Goal: Task Accomplishment & Management: Manage account settings

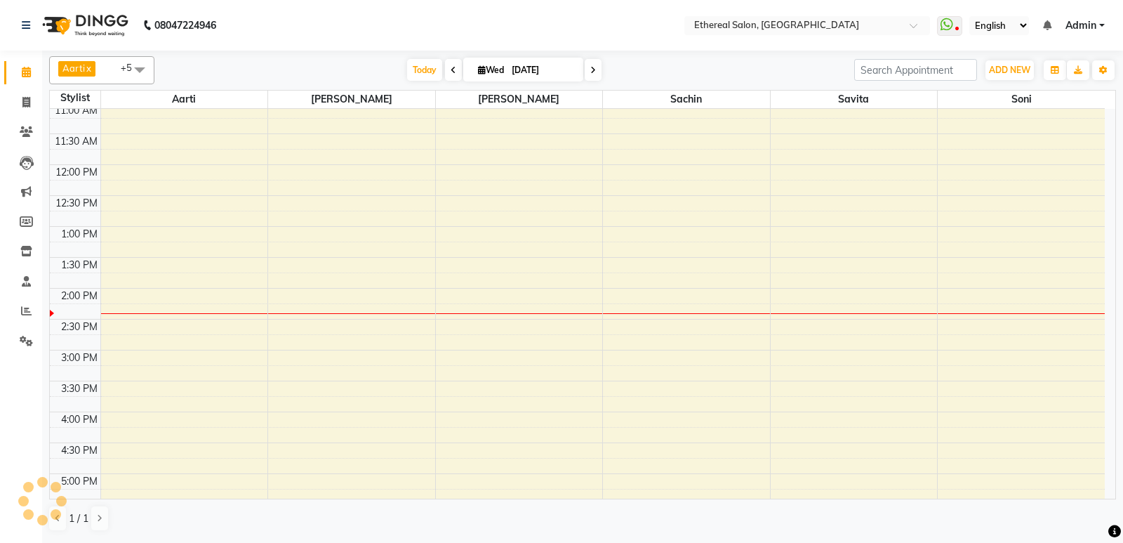
scroll to position [211, 0]
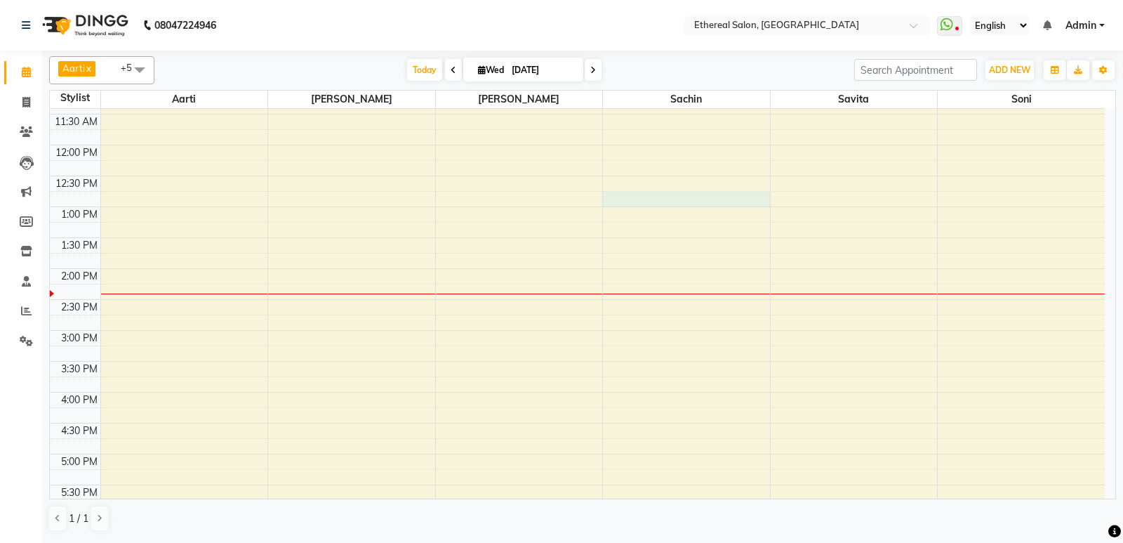
click at [628, 202] on div "8:00 AM 8:30 AM 9:00 AM 9:30 AM 10:00 AM 10:30 AM 11:00 AM 11:30 AM 12:00 PM 12…" at bounding box center [577, 361] width 1055 height 926
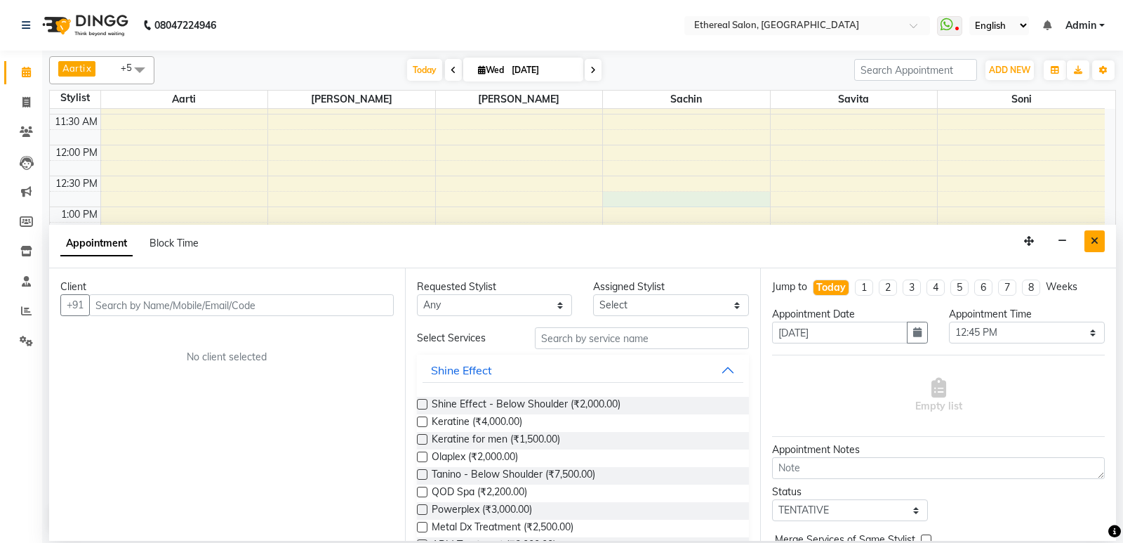
click at [1095, 241] on icon "Close" at bounding box center [1095, 241] width 8 height 10
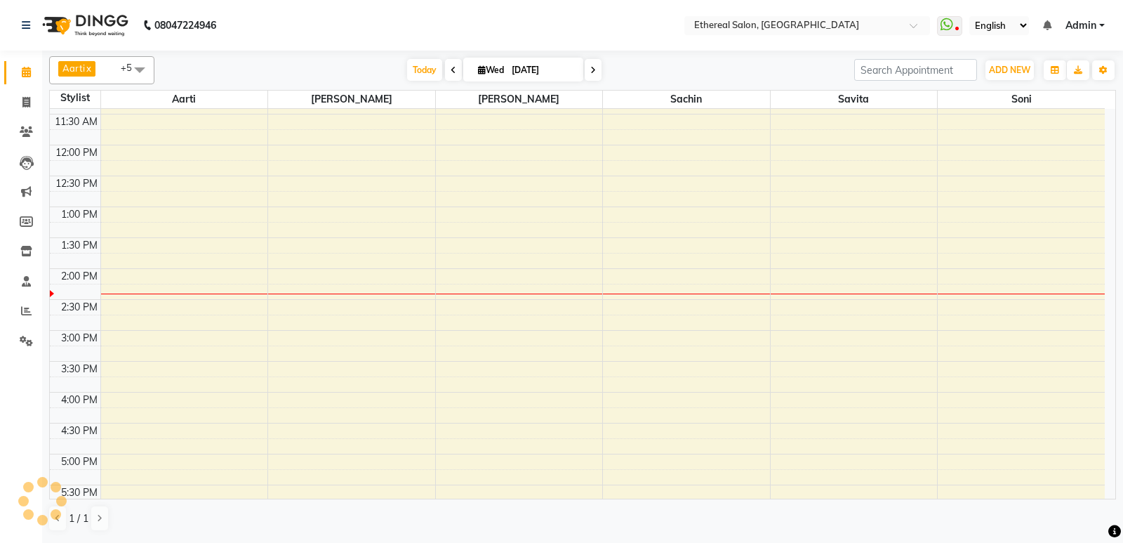
click at [955, 230] on div "8:00 AM 8:30 AM 9:00 AM 9:30 AM 10:00 AM 10:30 AM 11:00 AM 11:30 AM 12:00 PM 12…" at bounding box center [577, 361] width 1055 height 926
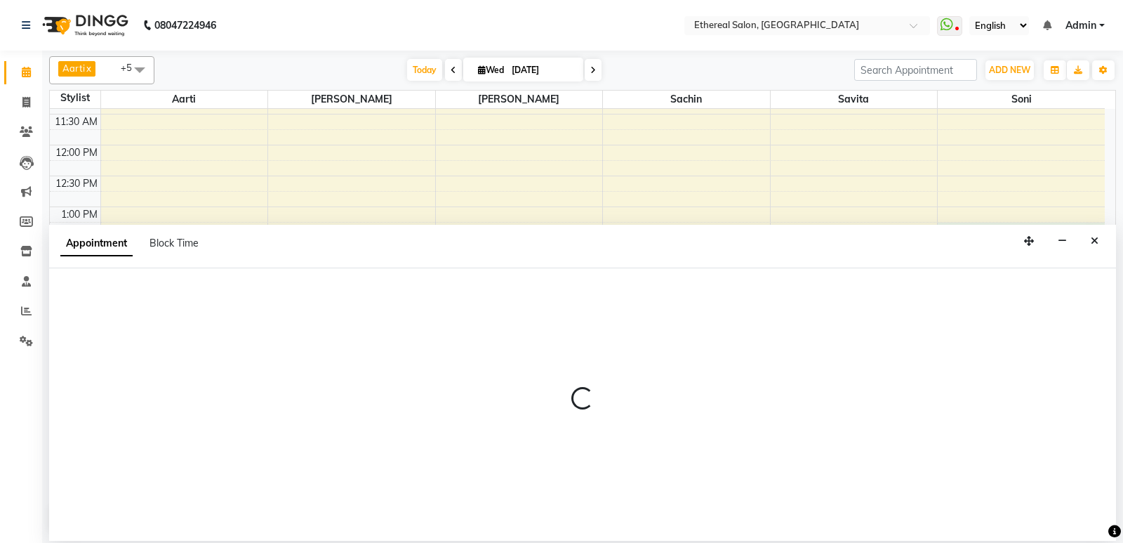
select select "47998"
select select "tentative"
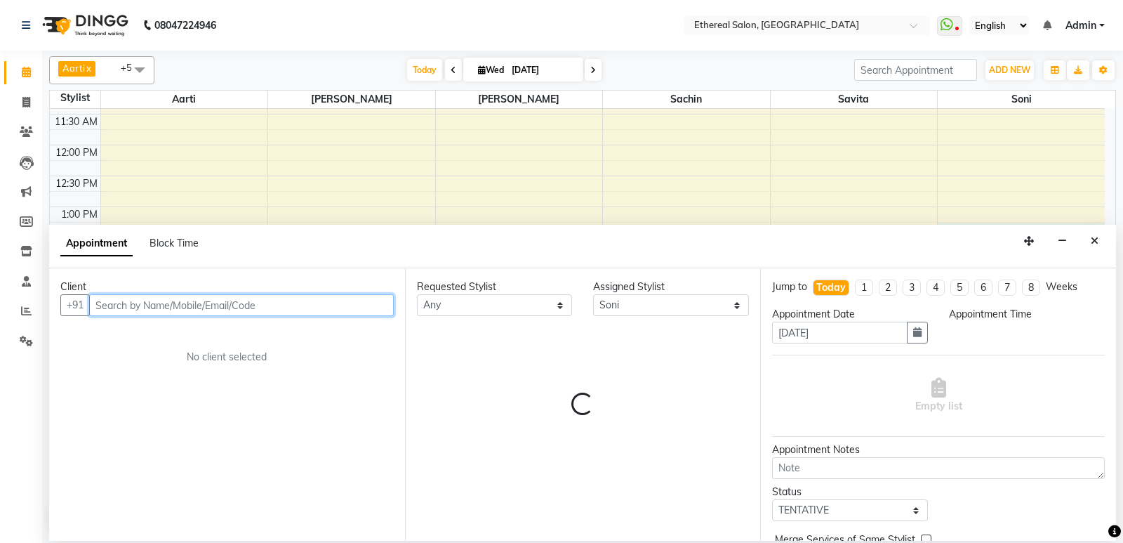
select select "795"
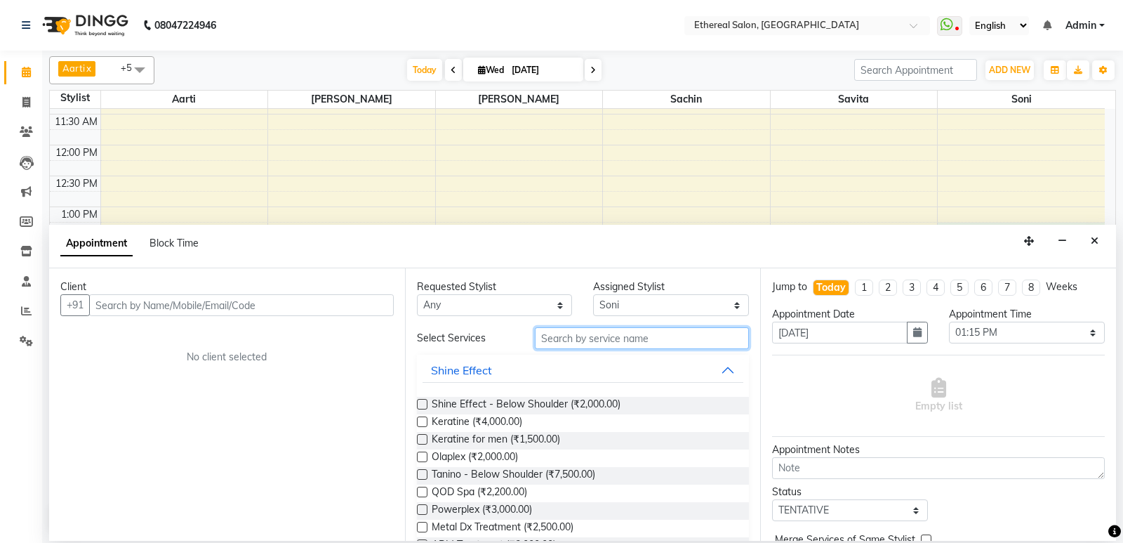
click at [577, 344] on input "text" at bounding box center [642, 338] width 215 height 22
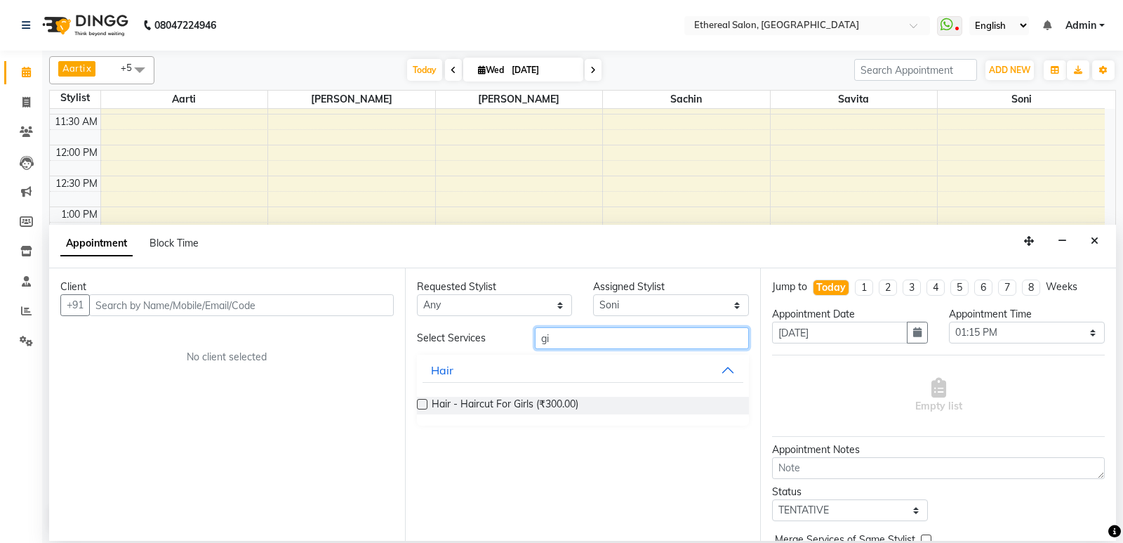
type input "g"
type input "hair cut"
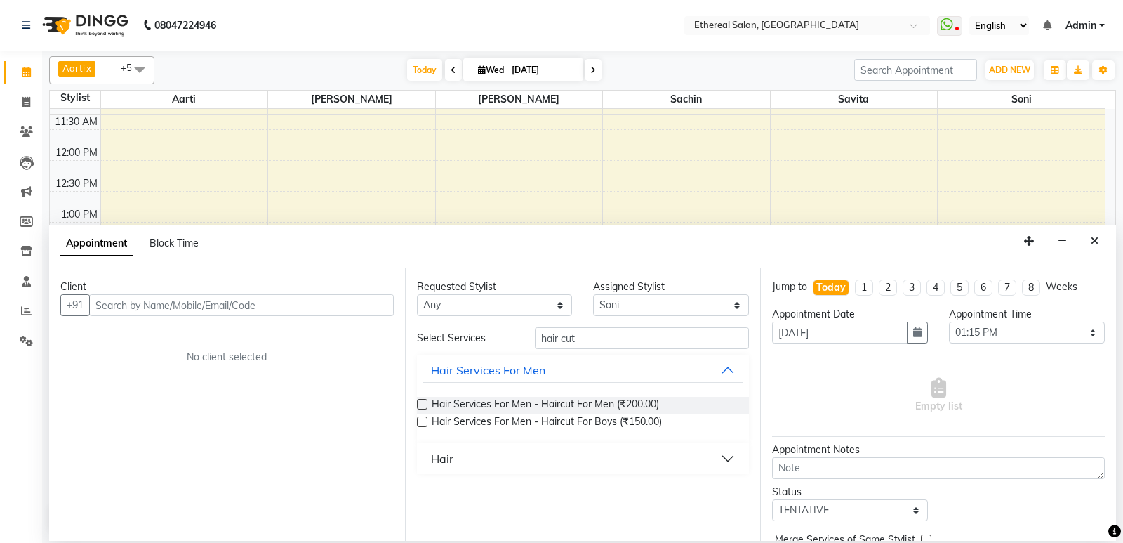
click at [438, 462] on div "Hair" at bounding box center [442, 458] width 22 height 17
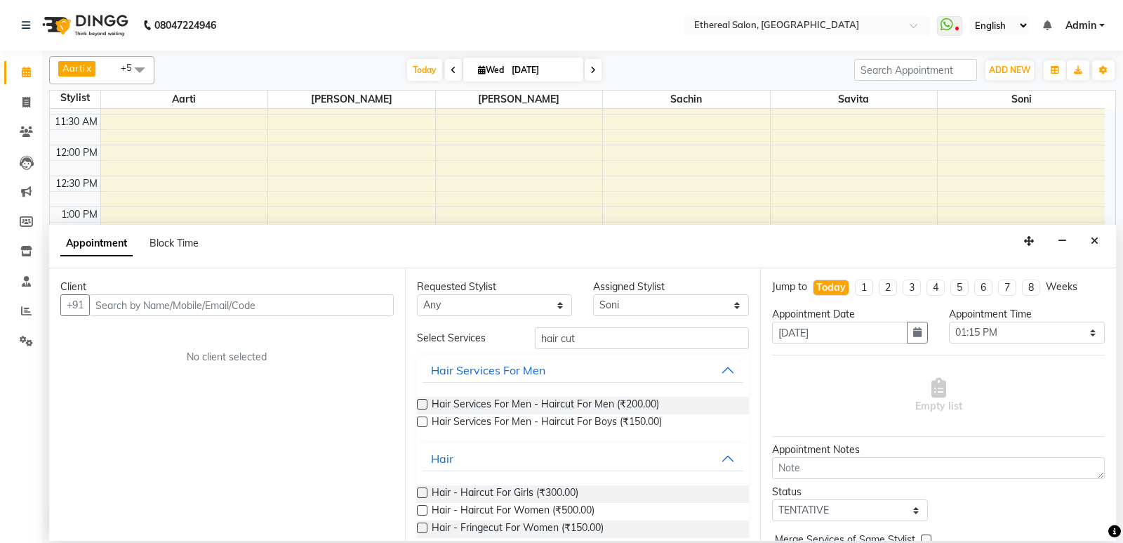
click at [422, 510] on label at bounding box center [422, 510] width 11 height 11
click at [422, 510] on input "checkbox" at bounding box center [421, 511] width 9 height 9
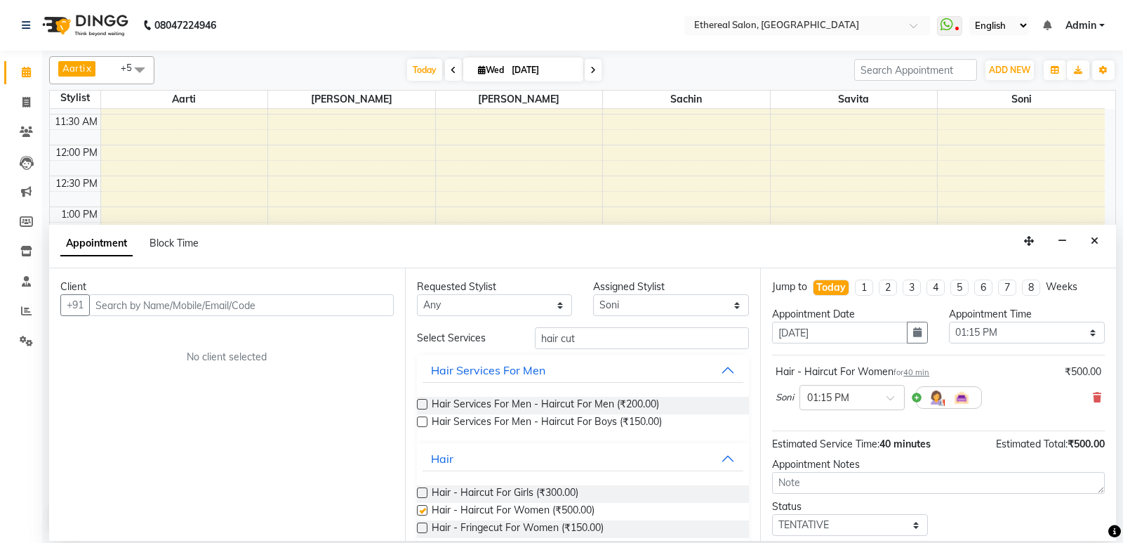
checkbox input "false"
click at [593, 342] on input "hair cut" at bounding box center [642, 338] width 215 height 22
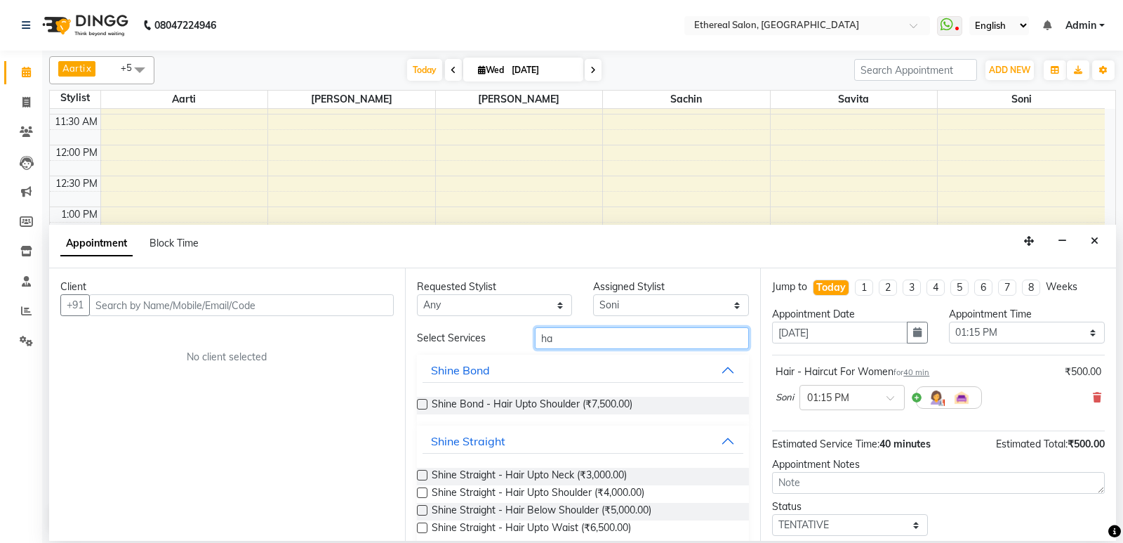
type input "h"
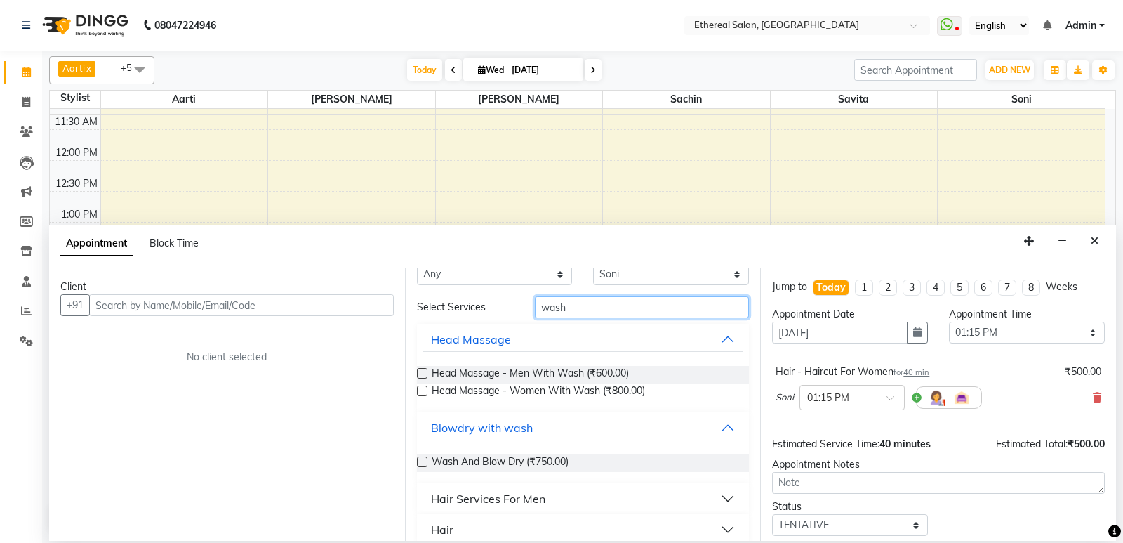
scroll to position [46, 0]
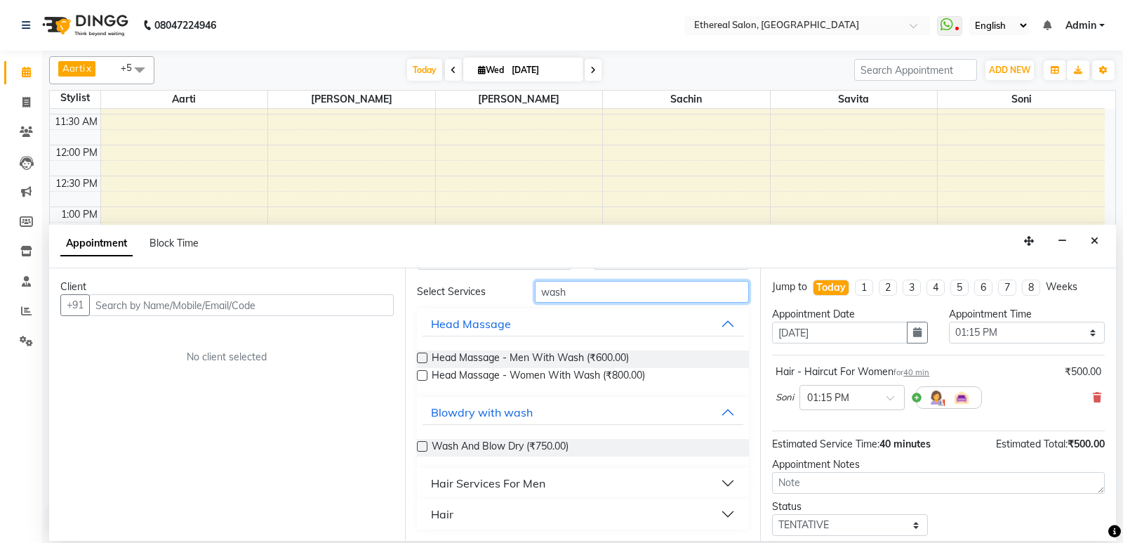
type input "wash"
click at [449, 509] on div "Hair" at bounding box center [442, 514] width 22 height 17
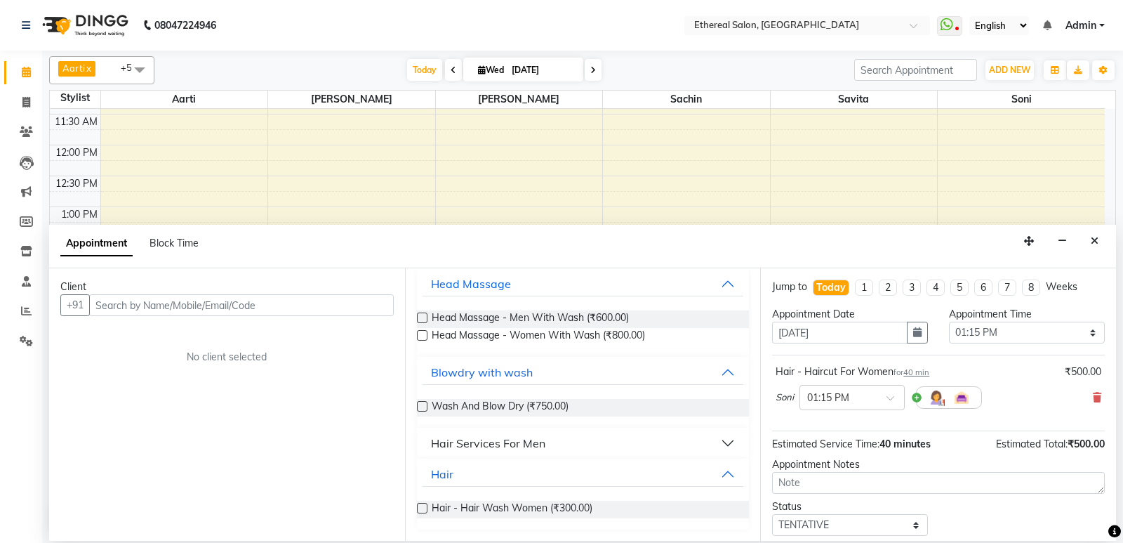
click at [424, 503] on label at bounding box center [422, 508] width 11 height 11
click at [424, 505] on input "checkbox" at bounding box center [421, 509] width 9 height 9
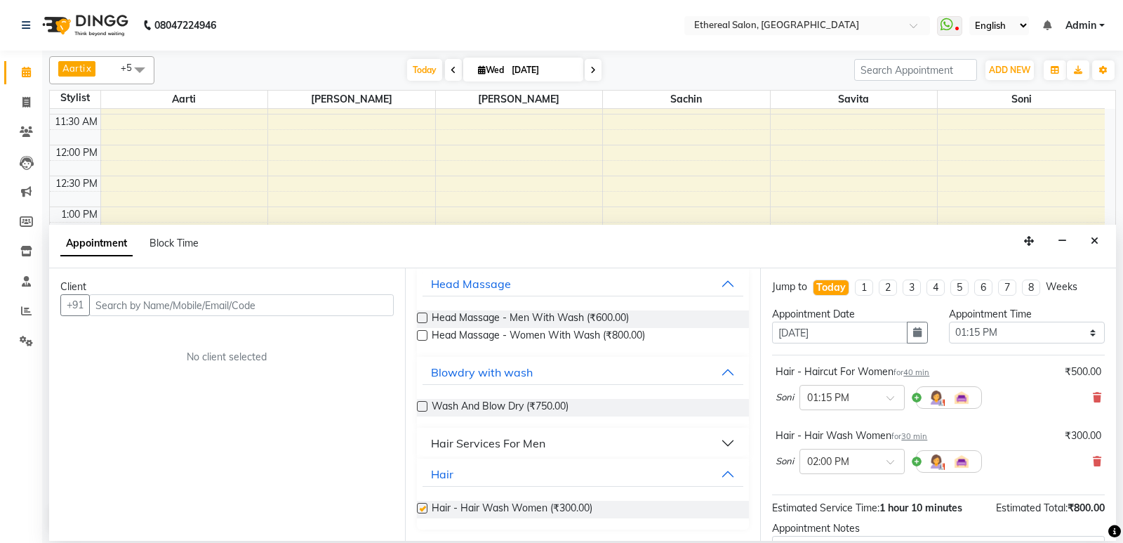
checkbox input "false"
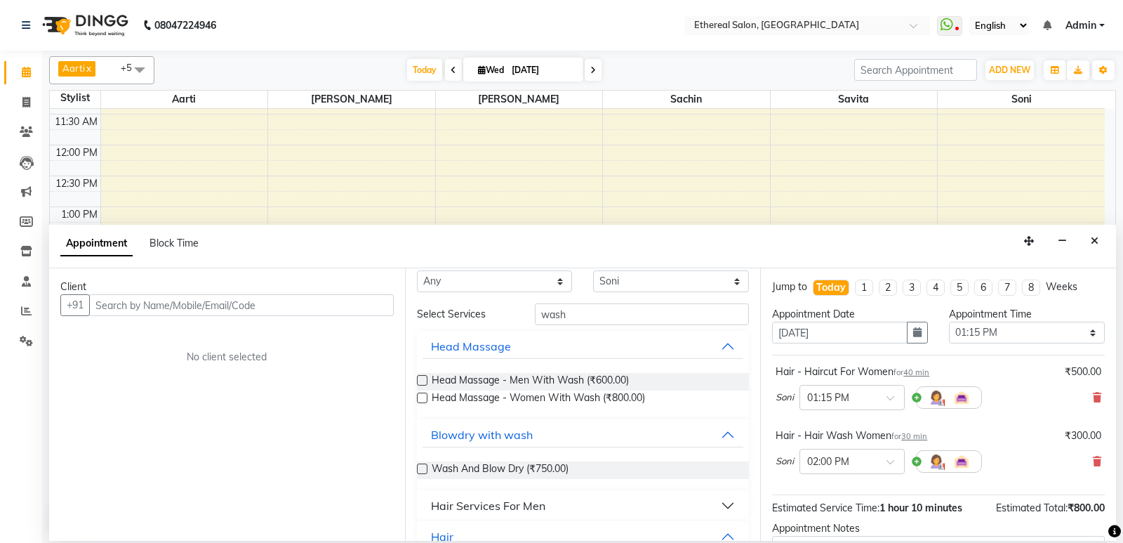
scroll to position [0, 0]
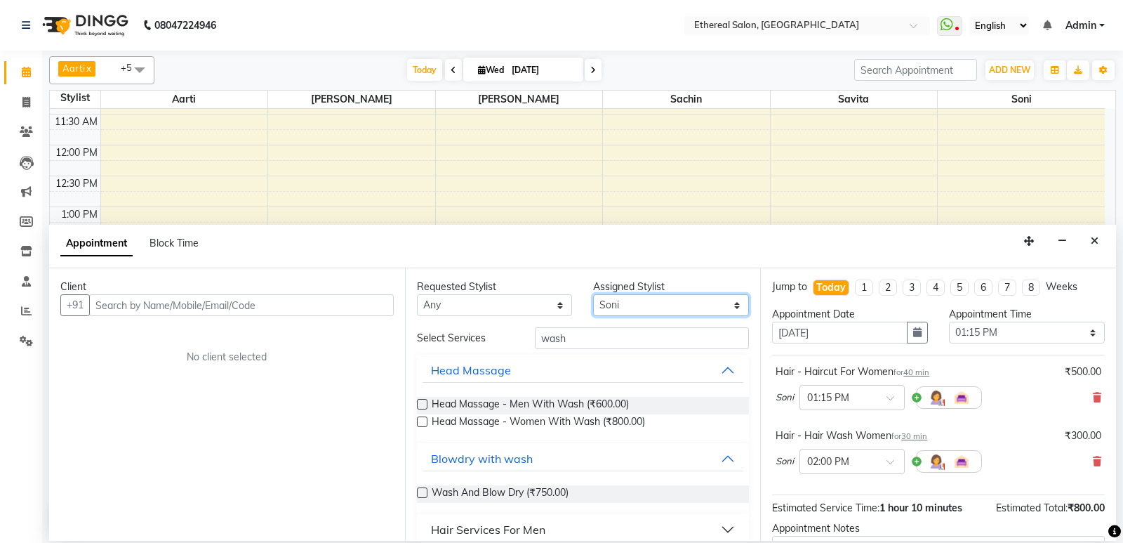
click at [621, 307] on select "Select Aarti [PERSON_NAME] [PERSON_NAME]" at bounding box center [671, 305] width 156 height 22
select select "6949"
click at [593, 294] on select "Select Aarti [PERSON_NAME] [PERSON_NAME]" at bounding box center [671, 305] width 156 height 22
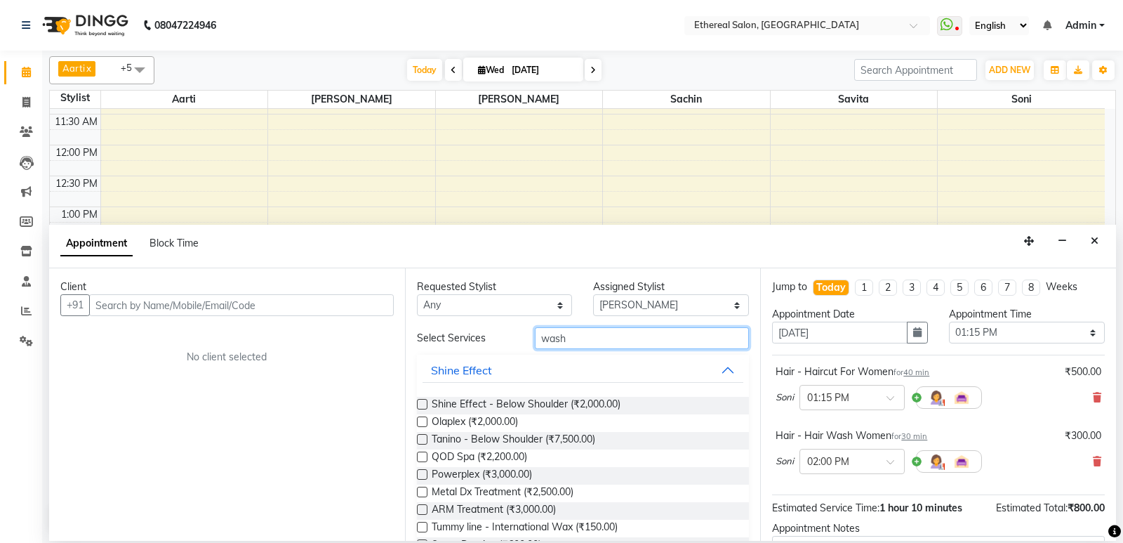
click at [573, 338] on input "wash" at bounding box center [642, 338] width 215 height 22
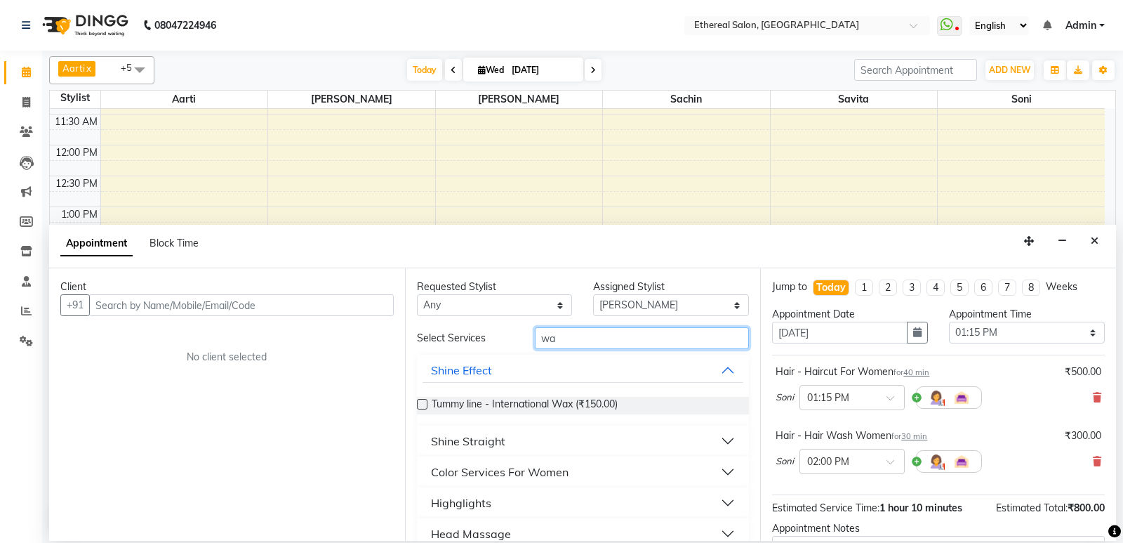
type input "w"
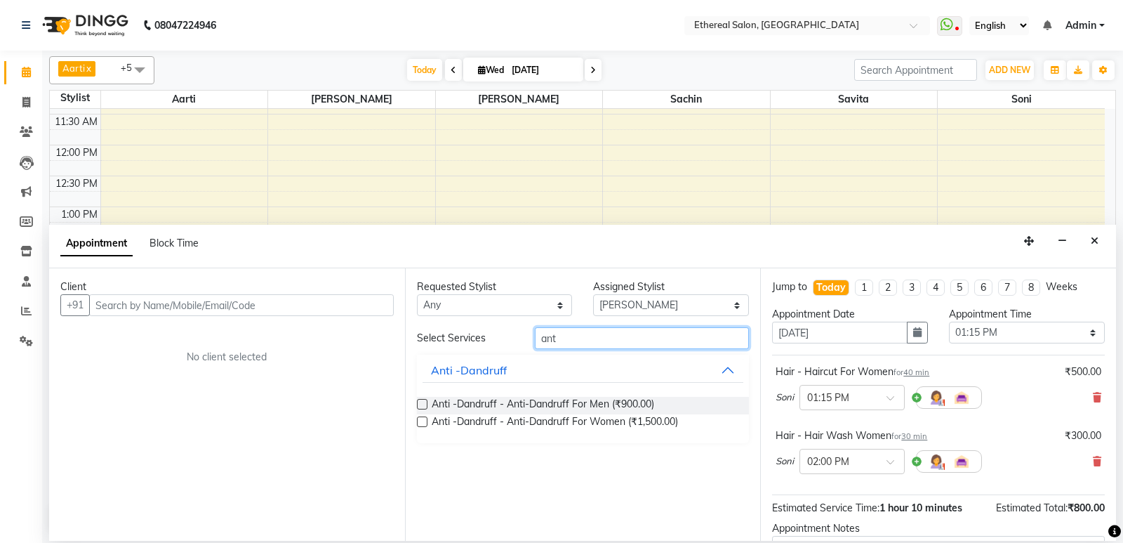
type input "ant"
click at [419, 422] on label at bounding box center [422, 421] width 11 height 11
click at [419, 422] on input "checkbox" at bounding box center [421, 422] width 9 height 9
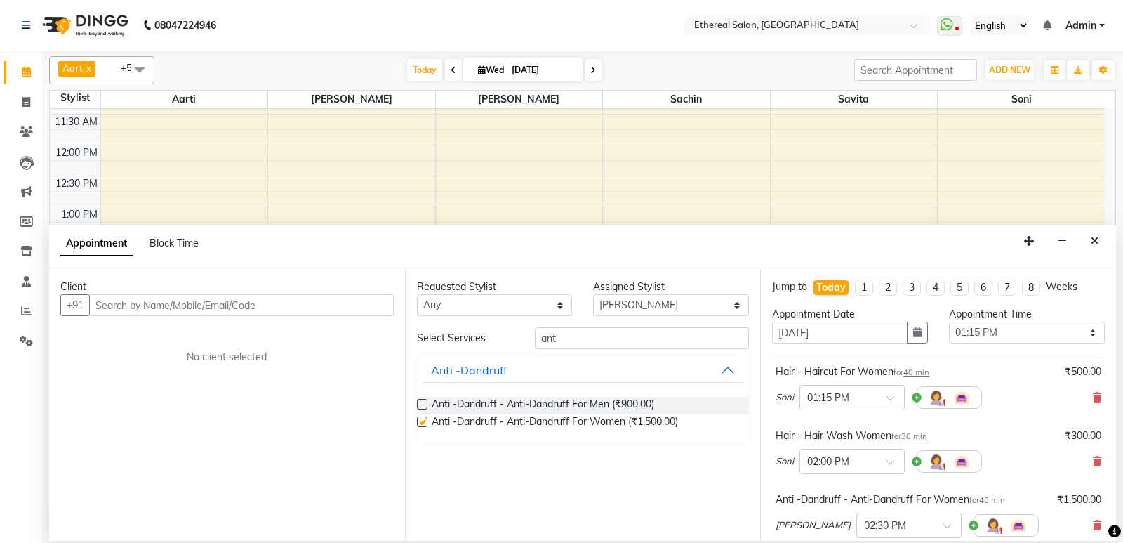
checkbox input "false"
click at [565, 337] on input "ant" at bounding box center [642, 338] width 215 height 22
type input "a"
type input "hair cut"
click at [444, 457] on div "Hair" at bounding box center [442, 458] width 22 height 17
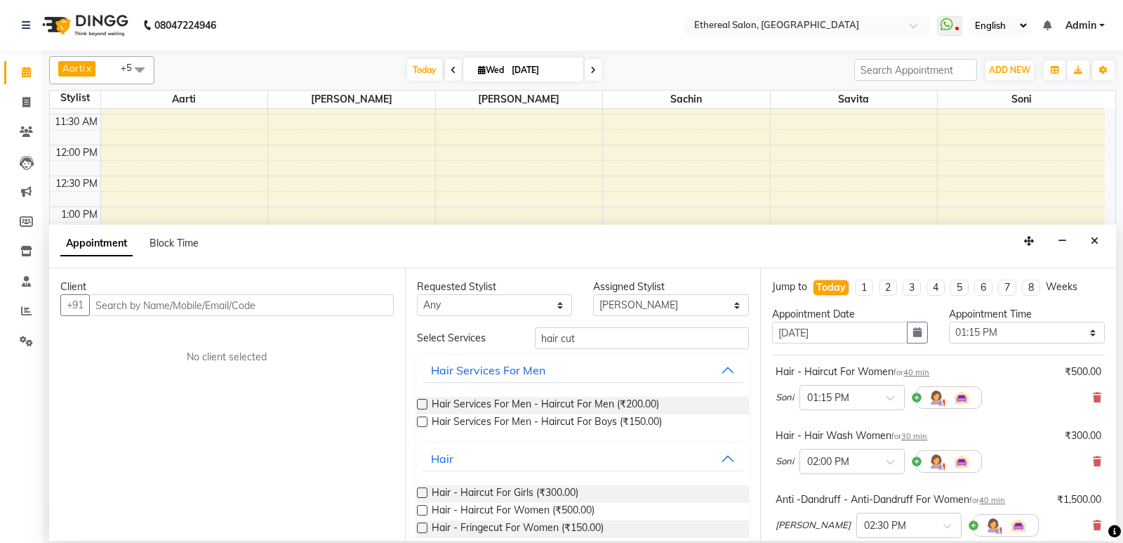
click at [422, 513] on label at bounding box center [422, 510] width 11 height 11
click at [422, 513] on input "checkbox" at bounding box center [421, 511] width 9 height 9
checkbox input "false"
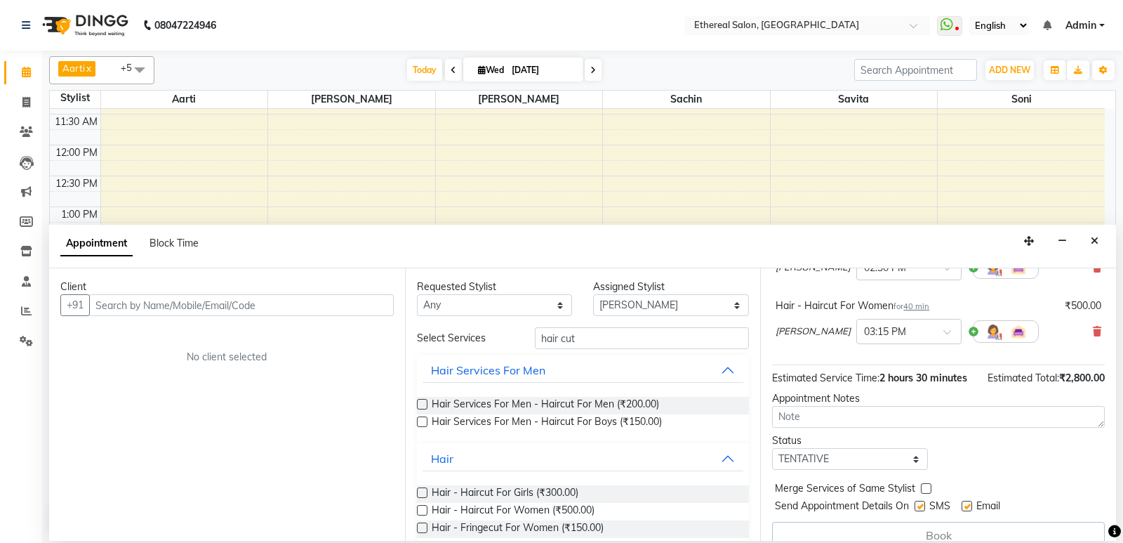
scroll to position [277, 0]
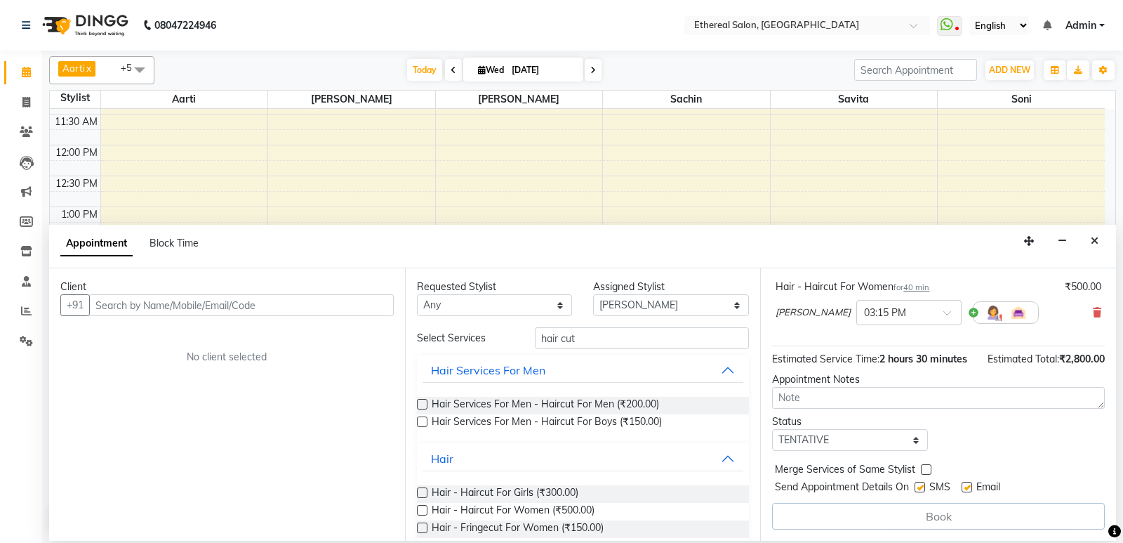
click at [923, 470] on label at bounding box center [926, 469] width 11 height 11
click at [923, 470] on input "checkbox" at bounding box center [925, 470] width 9 height 9
checkbox input "true"
click at [923, 488] on label at bounding box center [920, 487] width 11 height 11
click at [923, 488] on input "checkbox" at bounding box center [919, 488] width 9 height 9
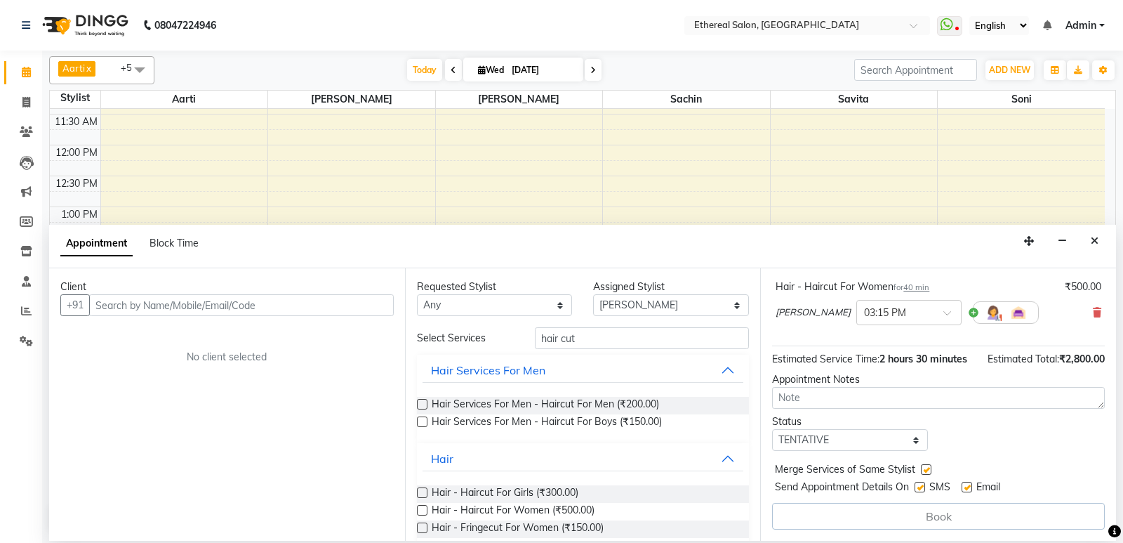
checkbox input "false"
click at [965, 488] on label at bounding box center [967, 487] width 11 height 11
click at [965, 488] on input "checkbox" at bounding box center [966, 488] width 9 height 9
checkbox input "false"
click at [143, 299] on input "text" at bounding box center [241, 305] width 305 height 22
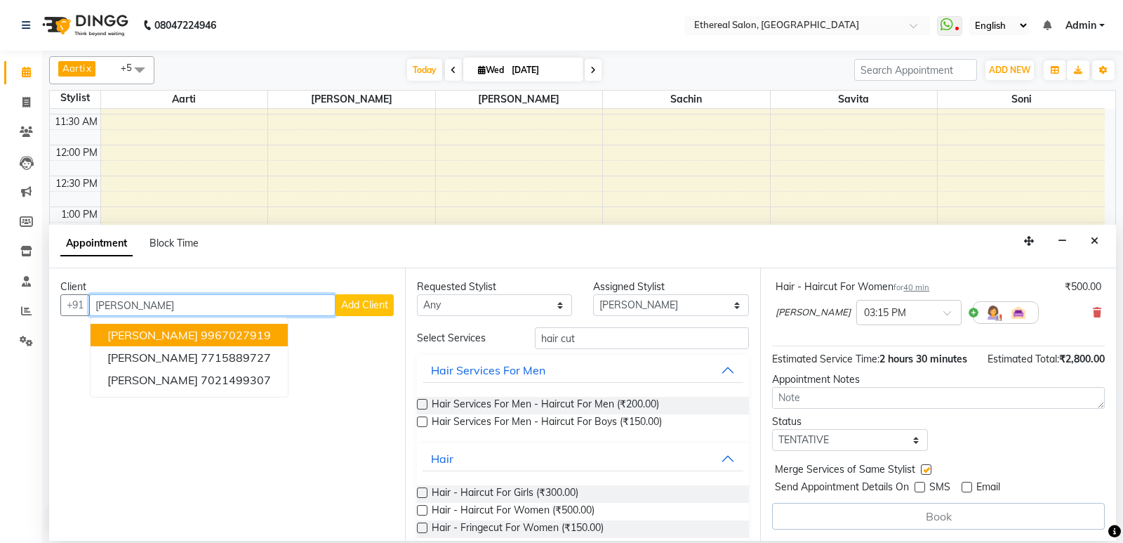
click at [201, 328] on ngb-highlight "9967027919" at bounding box center [236, 335] width 70 height 14
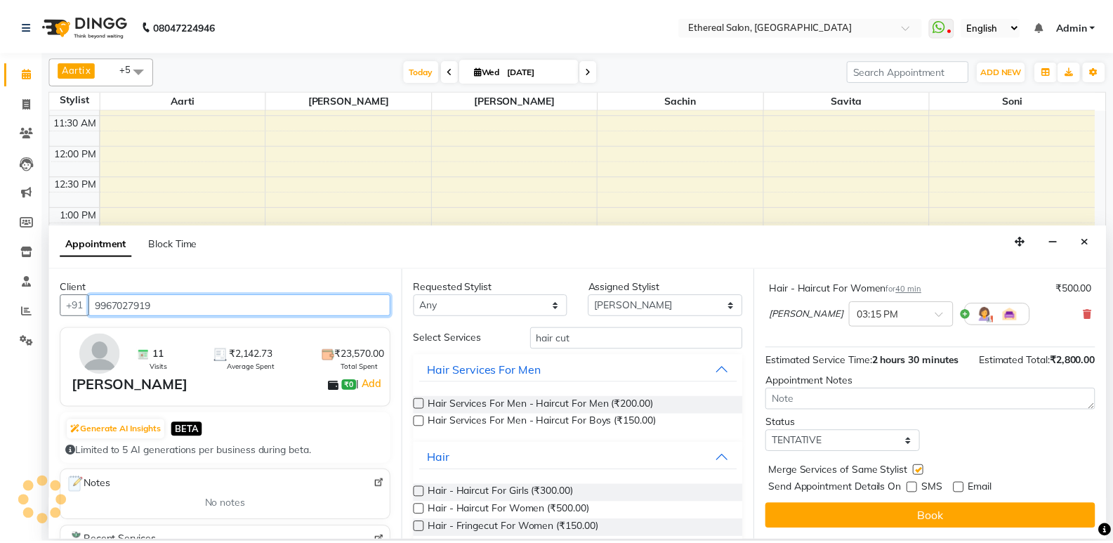
scroll to position [275, 0]
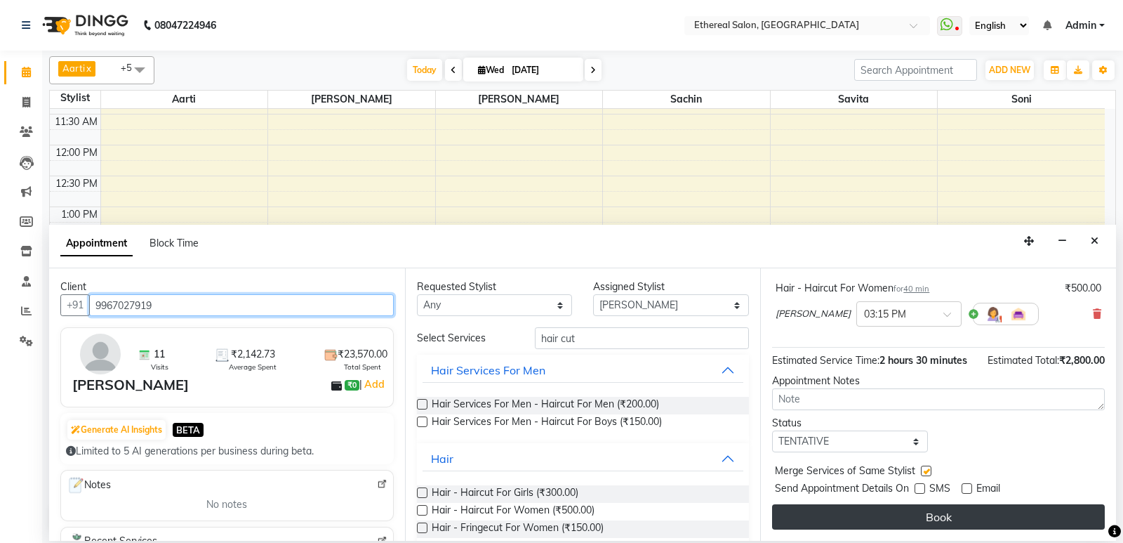
type input "9967027919"
click at [970, 523] on button "Book" at bounding box center [938, 516] width 333 height 25
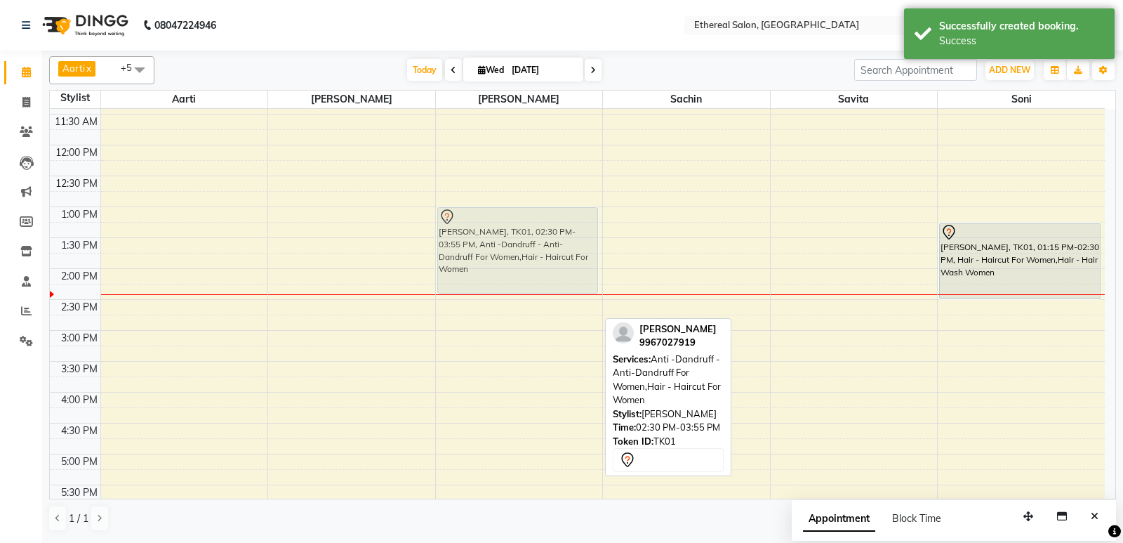
drag, startPoint x: 489, startPoint y: 341, endPoint x: 505, endPoint y: 242, distance: 99.5
click at [505, 242] on div "[PERSON_NAME], TK01, 02:30 PM-03:55 PM, Anti -Dandruff - Anti-Dandruff For Wome…" at bounding box center [519, 361] width 167 height 926
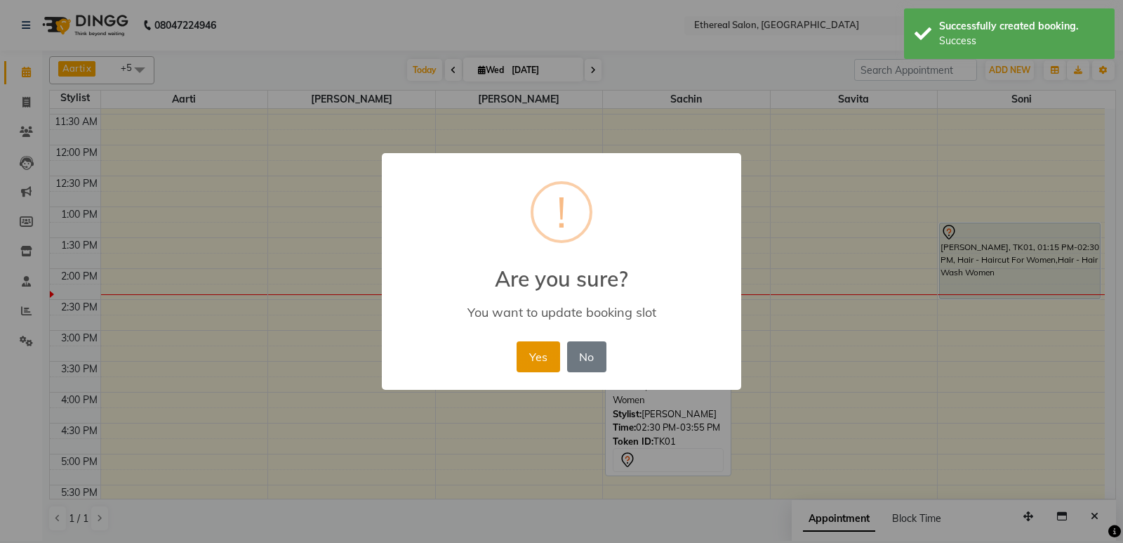
click at [537, 352] on button "Yes" at bounding box center [538, 356] width 43 height 31
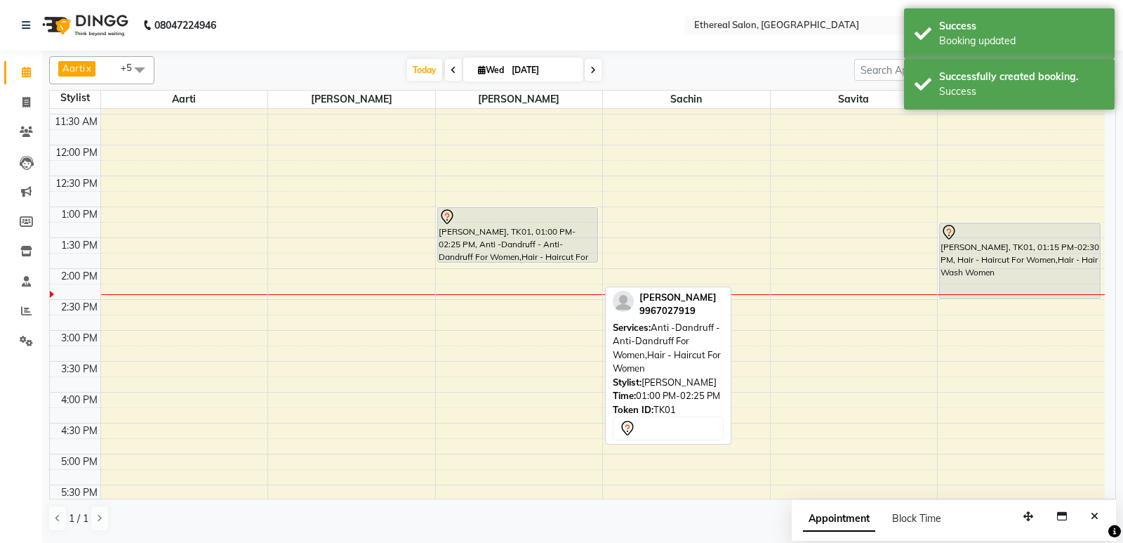
click at [498, 258] on div "[PERSON_NAME], TK01, 01:00 PM-02:25 PM, Anti -Dandruff - Anti-Dandruff For Wome…" at bounding box center [519, 361] width 167 height 926
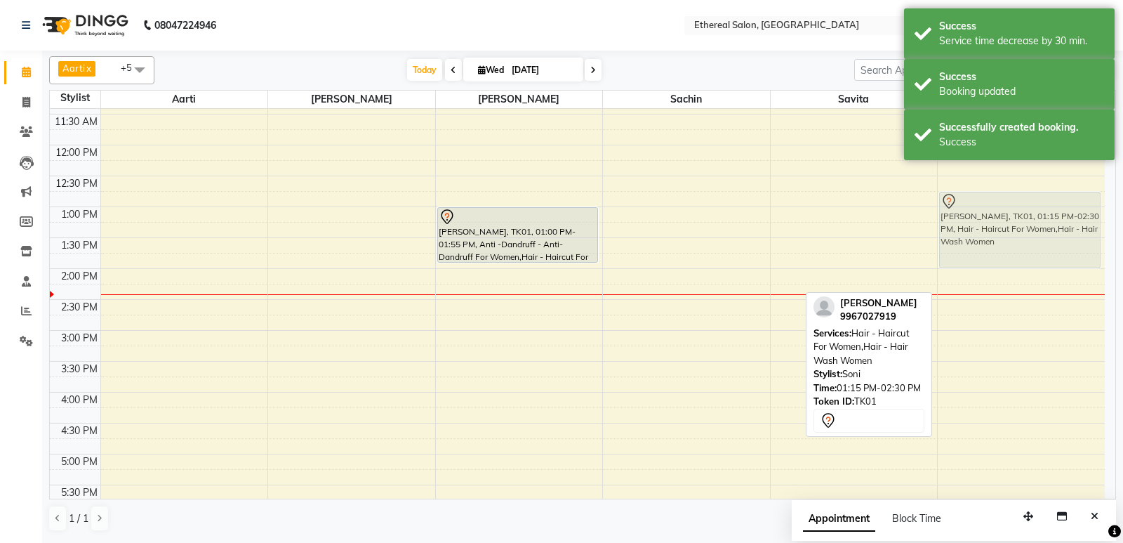
drag, startPoint x: 1011, startPoint y: 255, endPoint x: 1011, endPoint y: 224, distance: 30.9
click at [1011, 224] on div "[PERSON_NAME], TK01, 01:15 PM-02:30 PM, Hair - Haircut For Women,Hair - Hair Wa…" at bounding box center [1021, 361] width 167 height 926
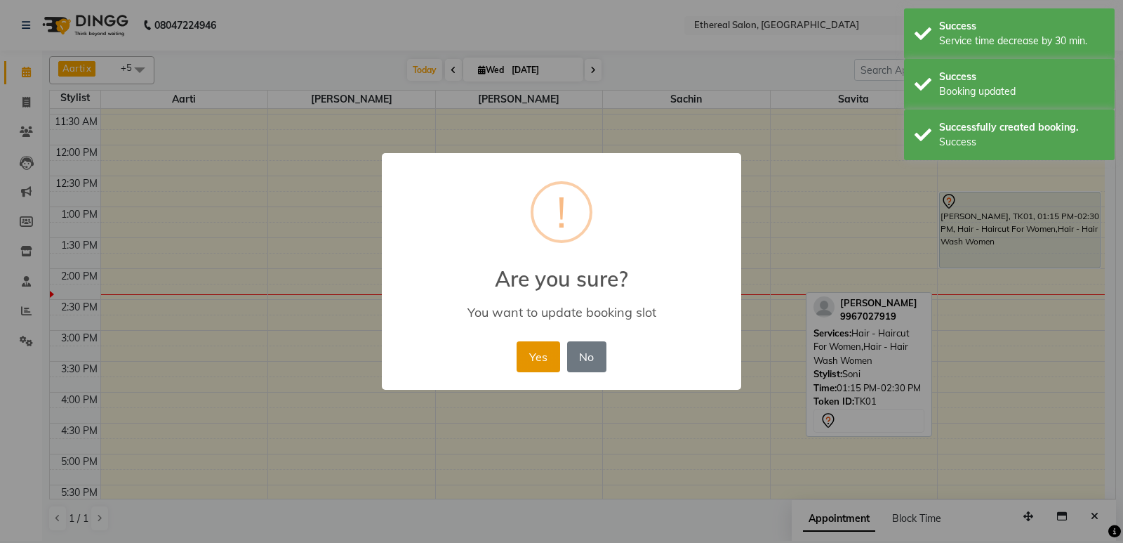
click at [536, 361] on button "Yes" at bounding box center [538, 356] width 43 height 31
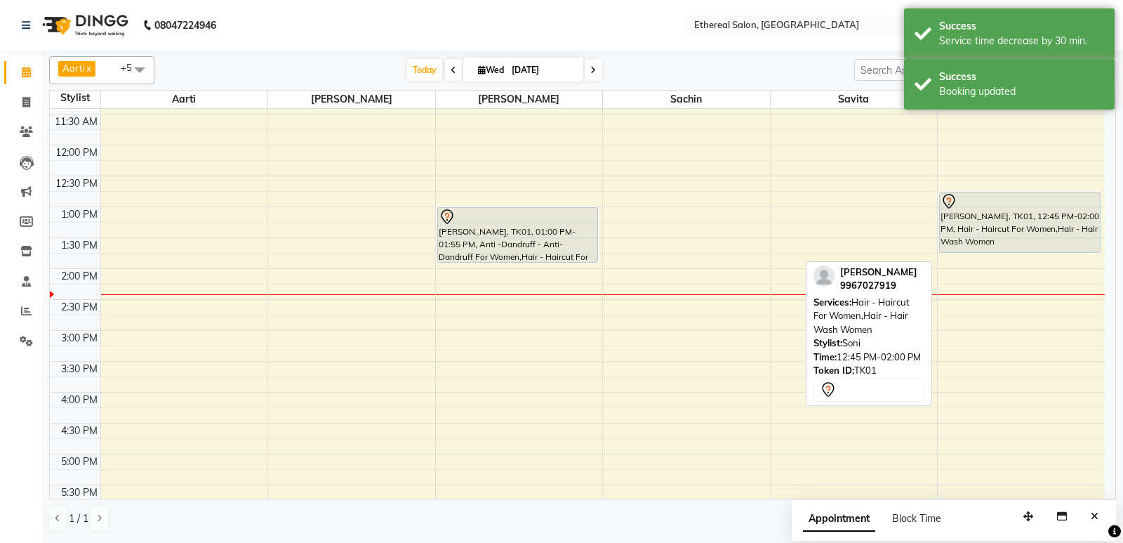
click at [1009, 242] on div "[PERSON_NAME], TK01, 12:45 PM-02:00 PM, Hair - Haircut For Women,Hair - Hair Wa…" at bounding box center [1021, 361] width 167 height 926
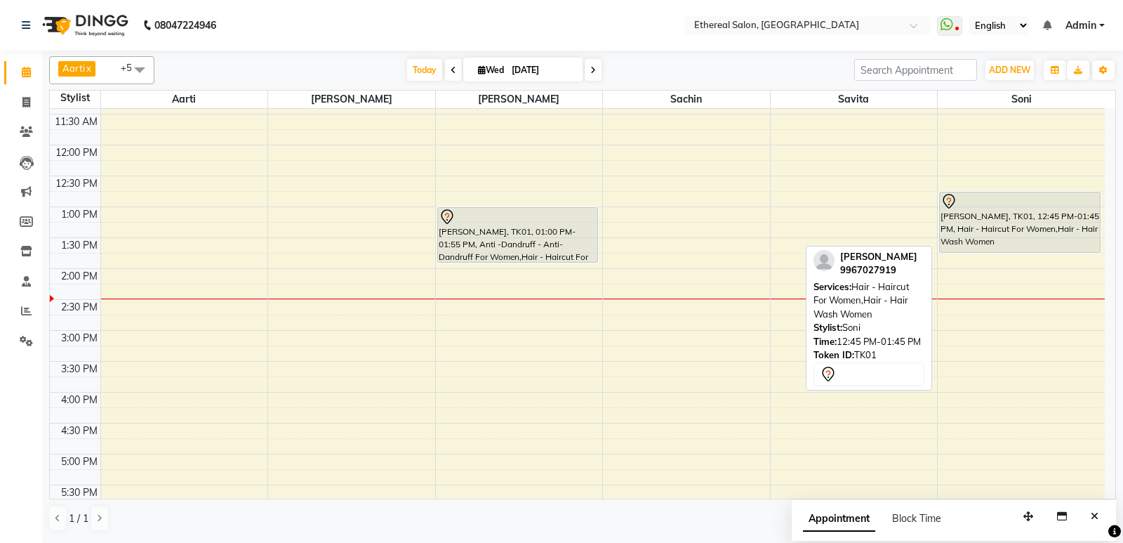
click at [976, 231] on div "[PERSON_NAME], TK01, 12:45 PM-01:45 PM, Hair - Haircut For Women,Hair - Hair Wa…" at bounding box center [1020, 222] width 160 height 60
click at [976, 233] on div "[PERSON_NAME], TK01, 12:45 PM-01:45 PM, Hair - Haircut For Women,Hair - Hair Wa…" at bounding box center [1020, 222] width 160 height 60
select select "7"
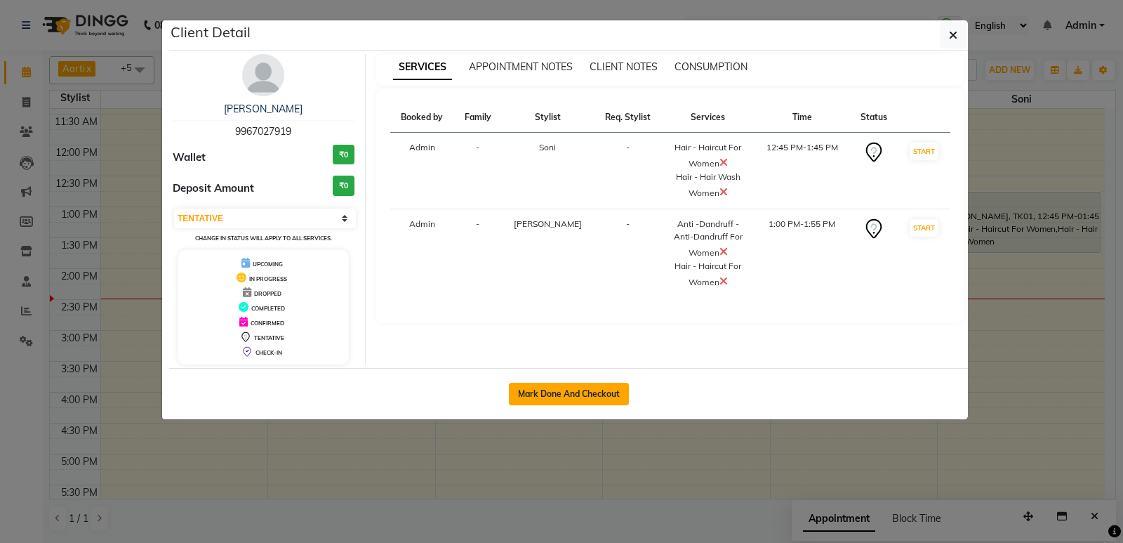
click at [566, 401] on button "Mark Done And Checkout" at bounding box center [569, 394] width 120 height 22
select select "service"
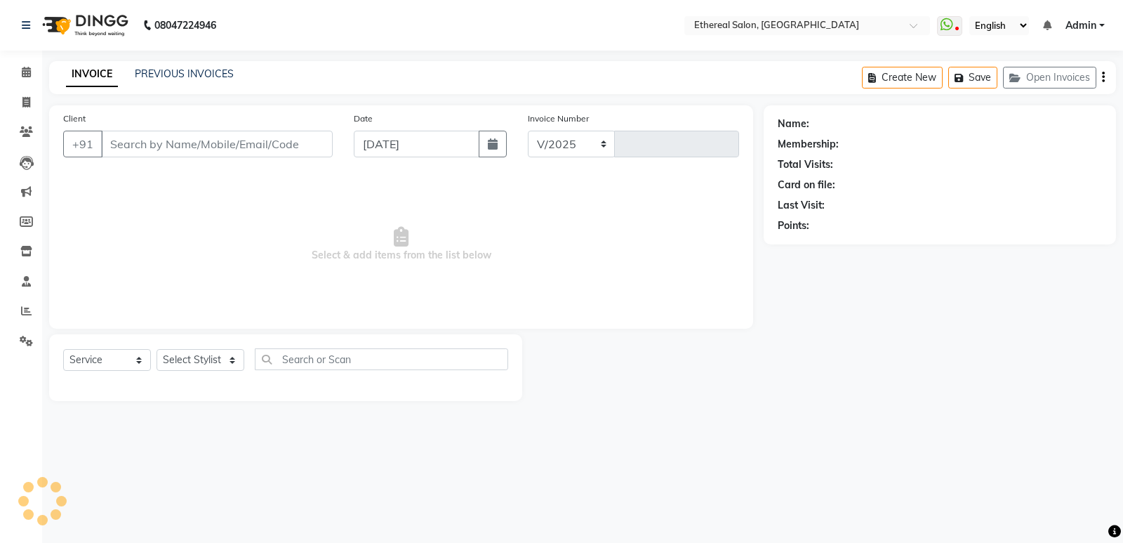
select select "533"
type input "0603"
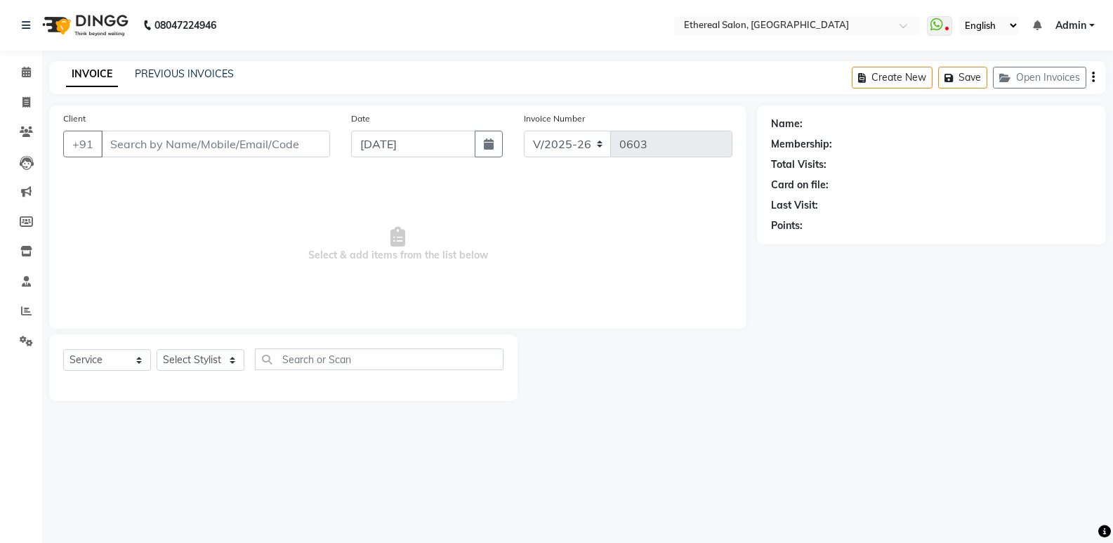
type input "9967027919"
select select "47998"
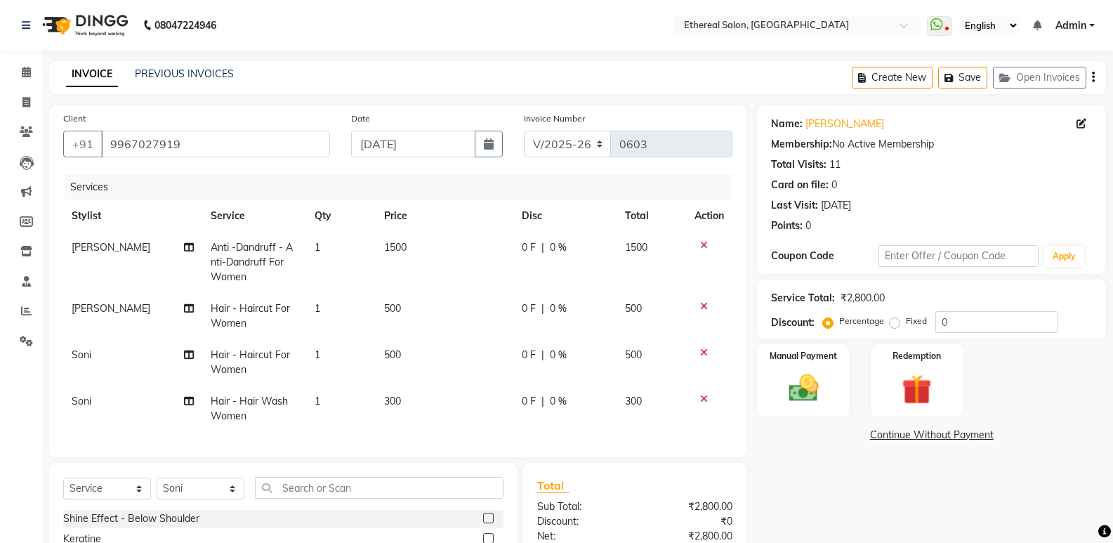
scroll to position [159, 0]
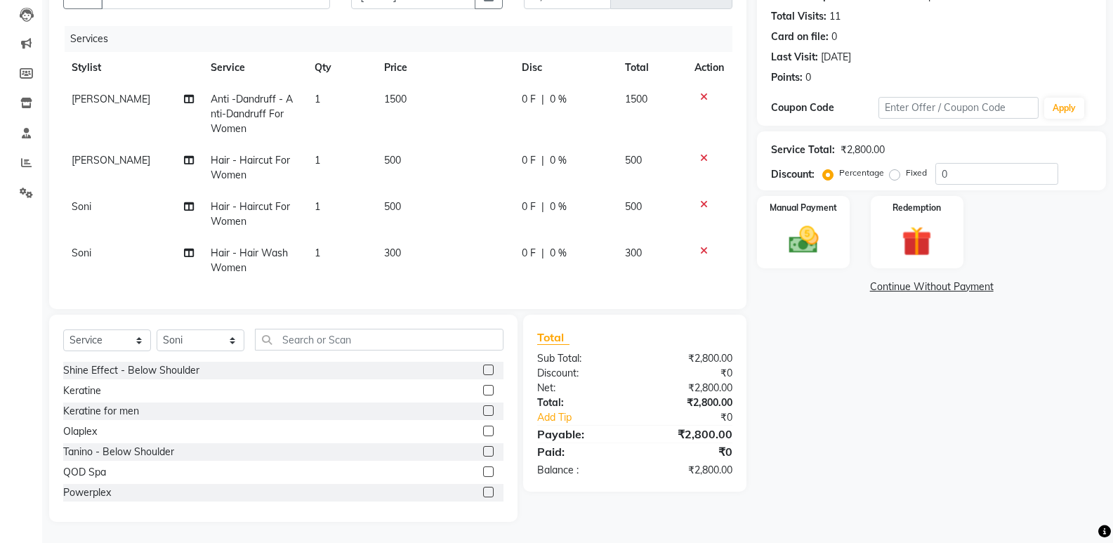
click at [546, 92] on div "0 F | 0 %" at bounding box center [565, 99] width 87 height 15
select select "6949"
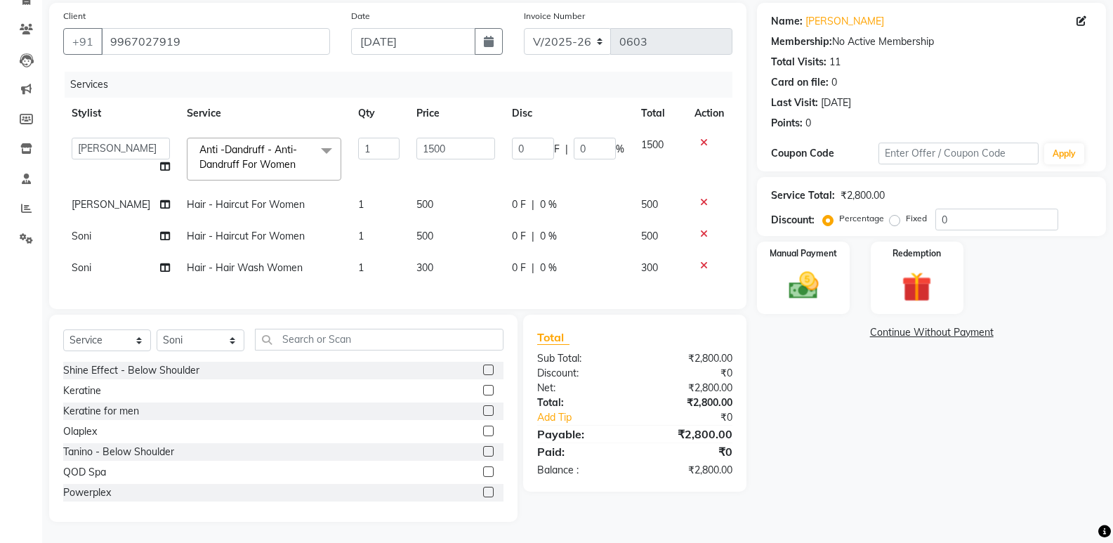
scroll to position [113, 0]
click at [548, 140] on input "0" at bounding box center [533, 149] width 42 height 22
type input "200"
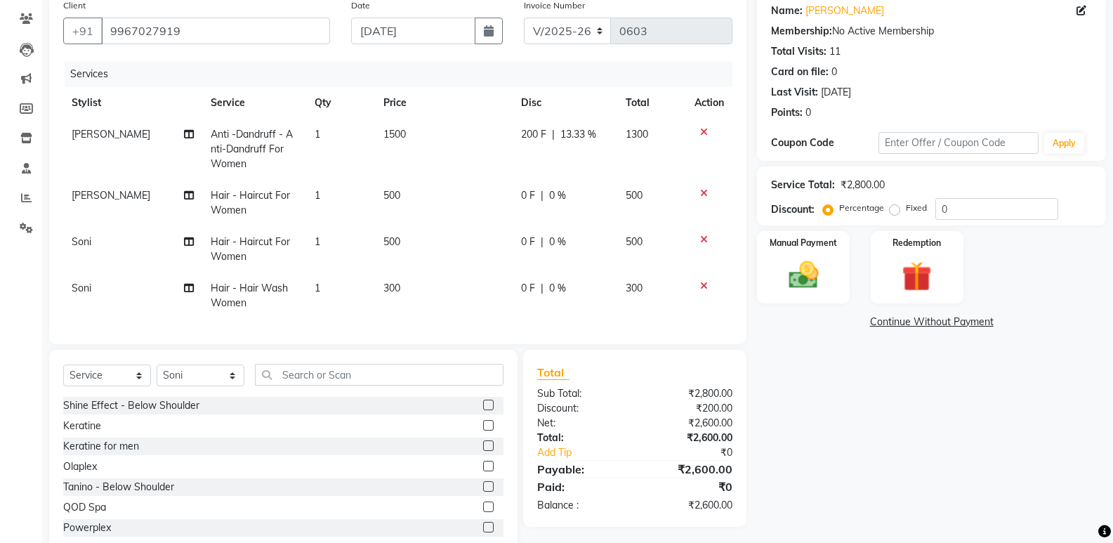
click at [819, 402] on div "Name: [PERSON_NAME] Membership: No Active Membership Total Visits: 11 Card on f…" at bounding box center [936, 274] width 359 height 564
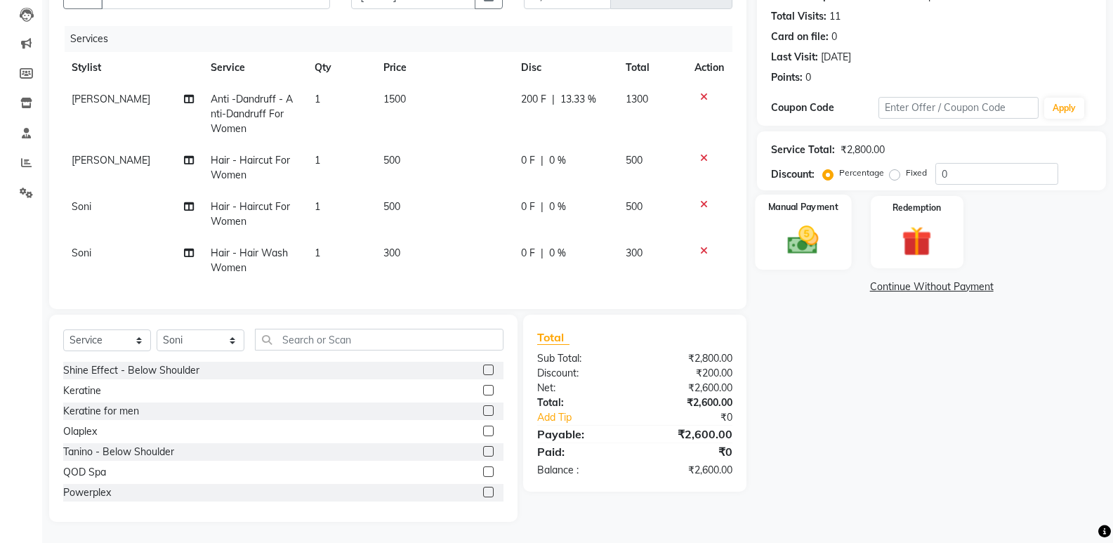
click at [812, 236] on img at bounding box center [803, 240] width 50 height 36
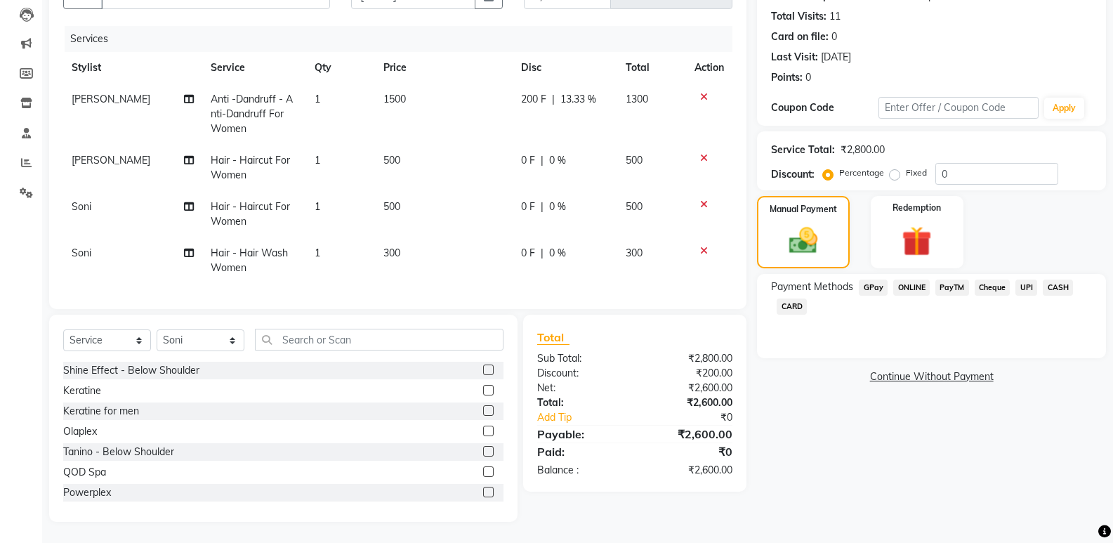
click at [794, 298] on span "CARD" at bounding box center [792, 306] width 30 height 16
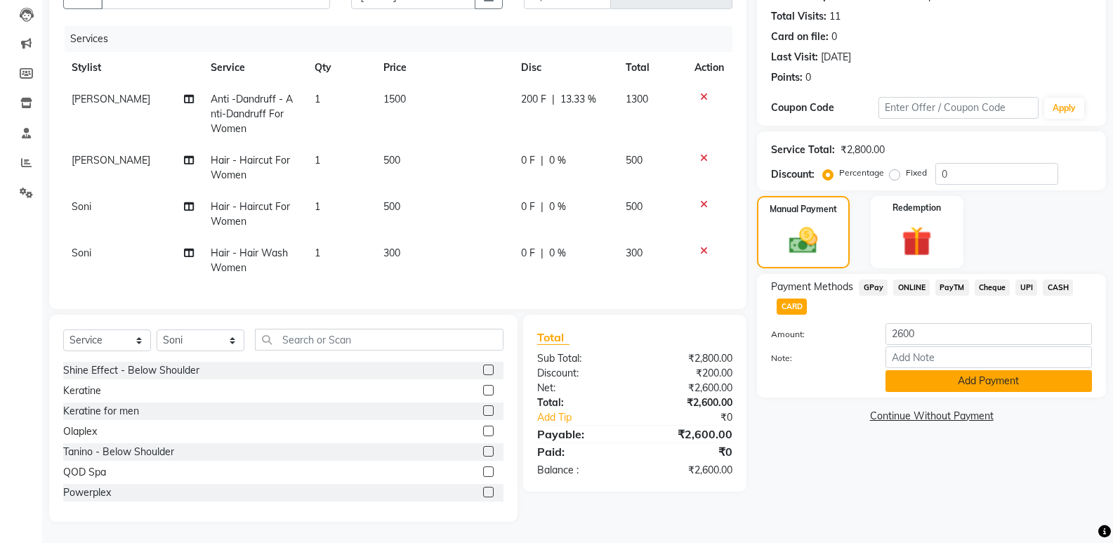
click at [965, 370] on button "Add Payment" at bounding box center [988, 381] width 206 height 22
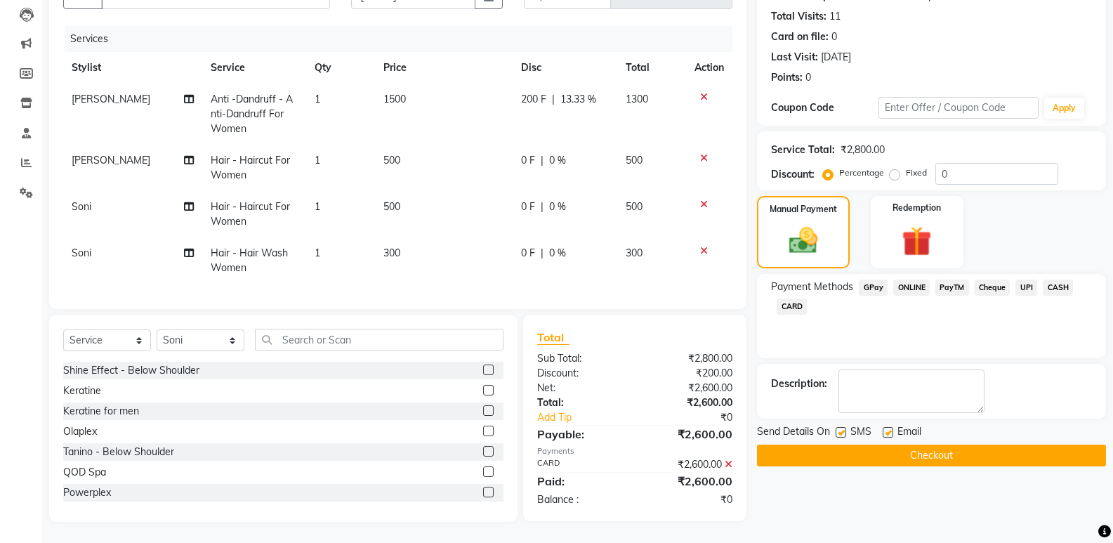
click at [838, 427] on label at bounding box center [840, 432] width 11 height 11
click at [838, 428] on input "checkbox" at bounding box center [839, 432] width 9 height 9
checkbox input "false"
click at [889, 427] on label at bounding box center [888, 432] width 11 height 11
click at [889, 428] on input "checkbox" at bounding box center [887, 432] width 9 height 9
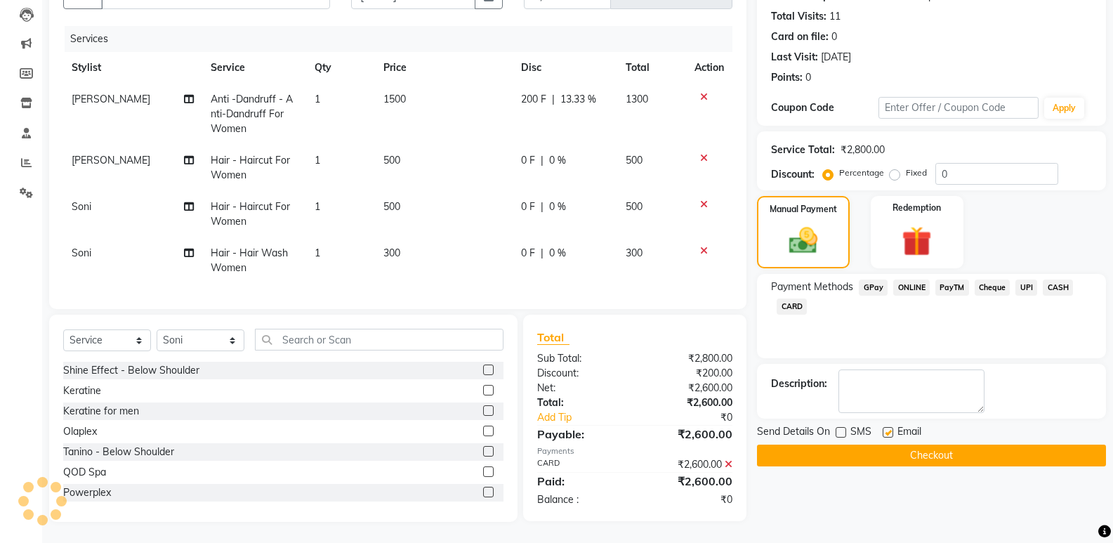
checkbox input "false"
click at [921, 444] on button "Checkout" at bounding box center [931, 455] width 349 height 22
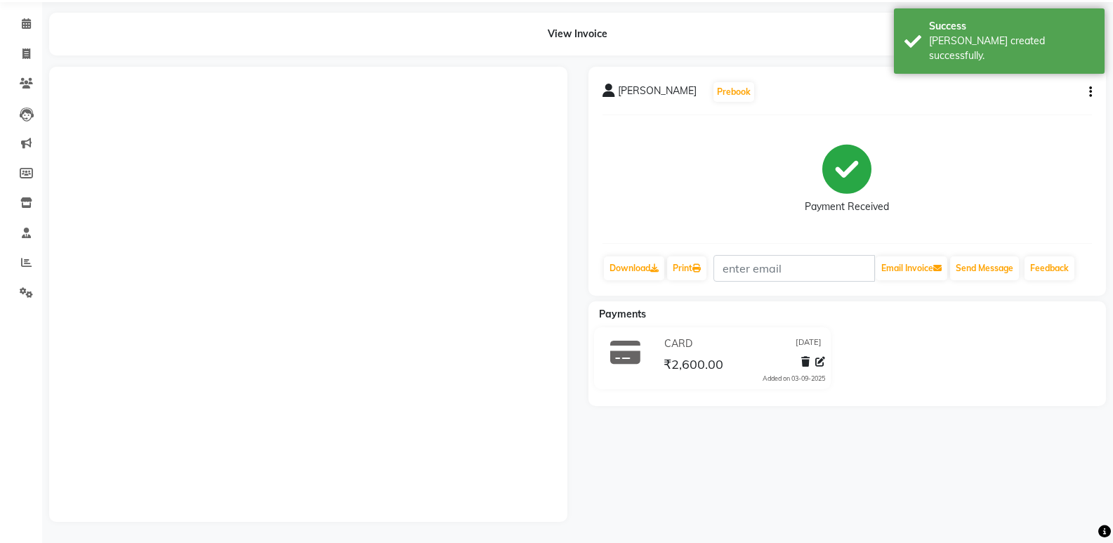
scroll to position [59, 0]
click at [25, 18] on icon at bounding box center [26, 23] width 9 height 11
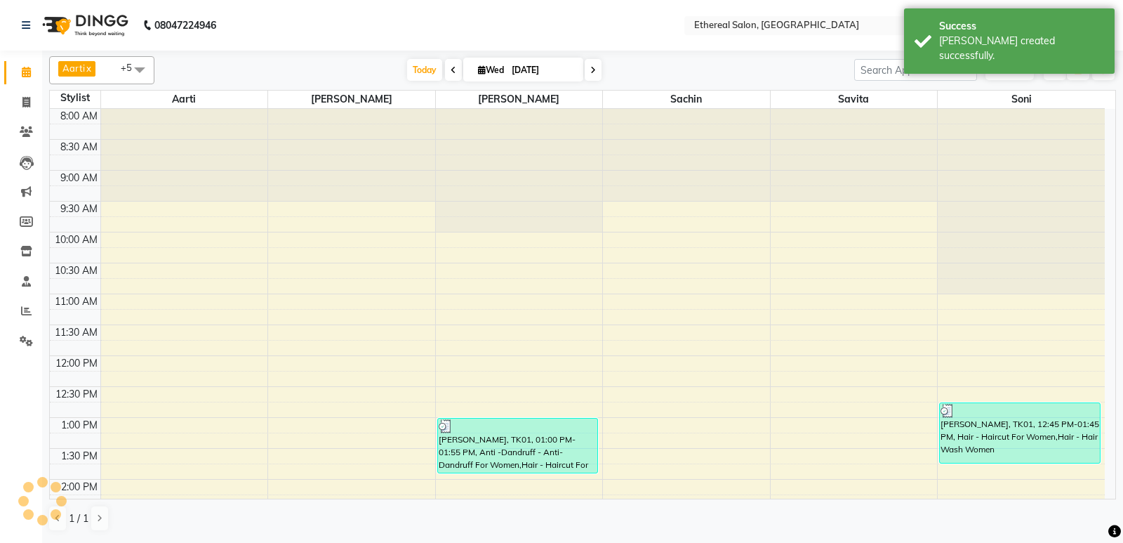
scroll to position [138, 0]
